Goal: Check status: Check status

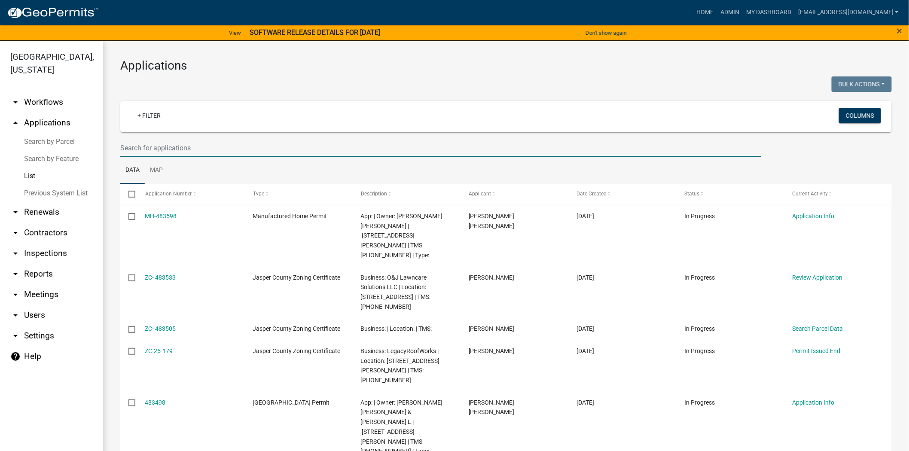
click at [237, 146] on input "text" at bounding box center [440, 148] width 641 height 18
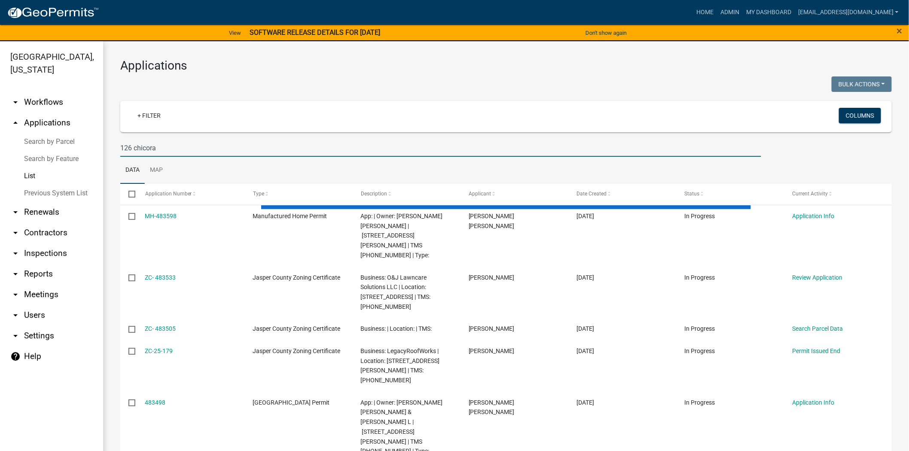
type input "126 chicora"
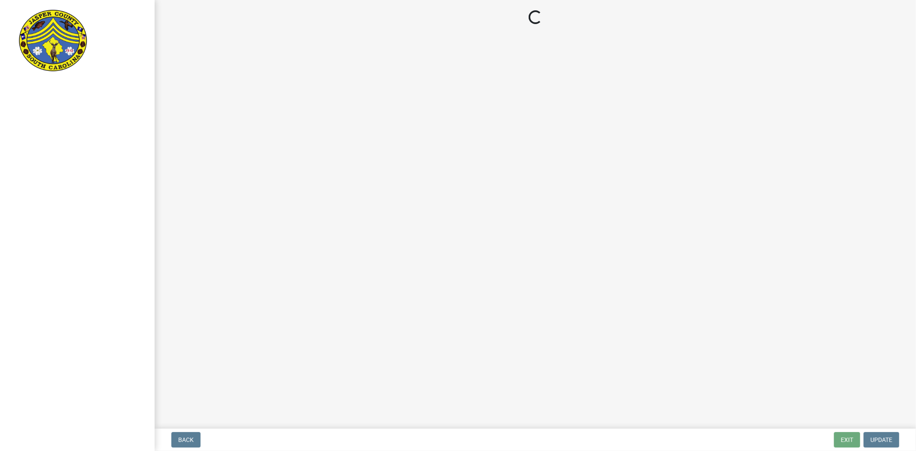
select select "3: 3"
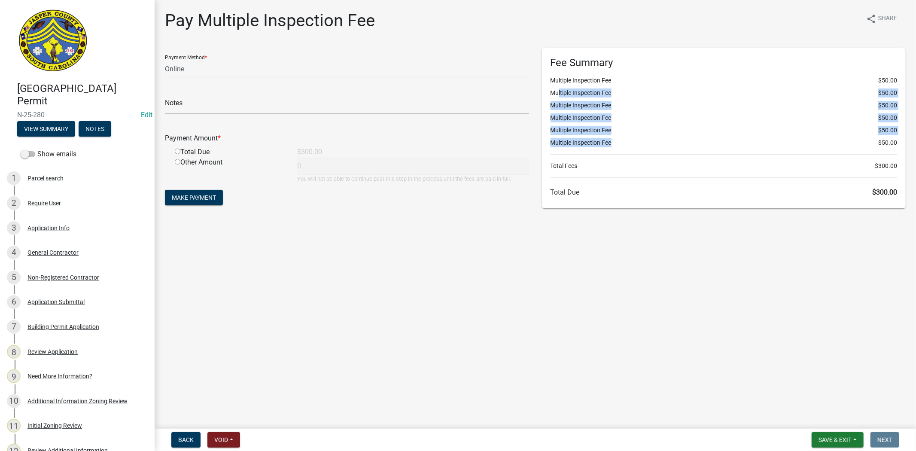
drag, startPoint x: 553, startPoint y: 91, endPoint x: 611, endPoint y: 139, distance: 75.0
click at [611, 139] on ul "Multiple Inspection Fee $50.00 Multiple Inspection Fee $50.00 Multiple Inspecti…" at bounding box center [724, 111] width 347 height 71
